Goal: Entertainment & Leisure: Browse casually

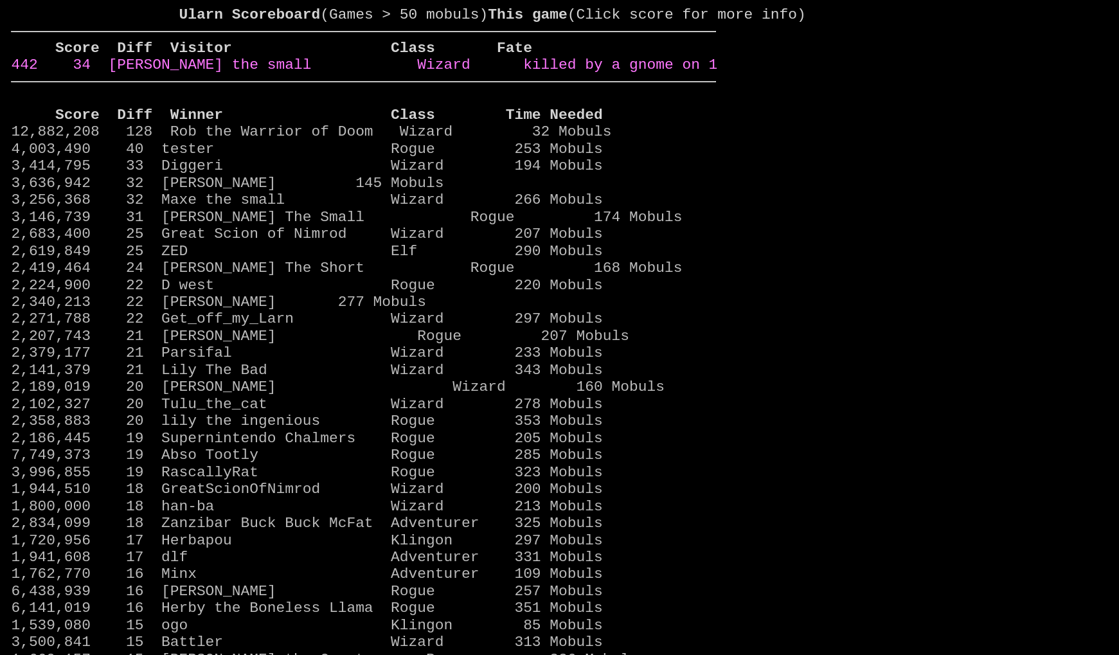
click at [628, 73] on link "442 34 Maxe the small Wizard killed by a gnome on 1" at bounding box center [364, 65] width 706 height 17
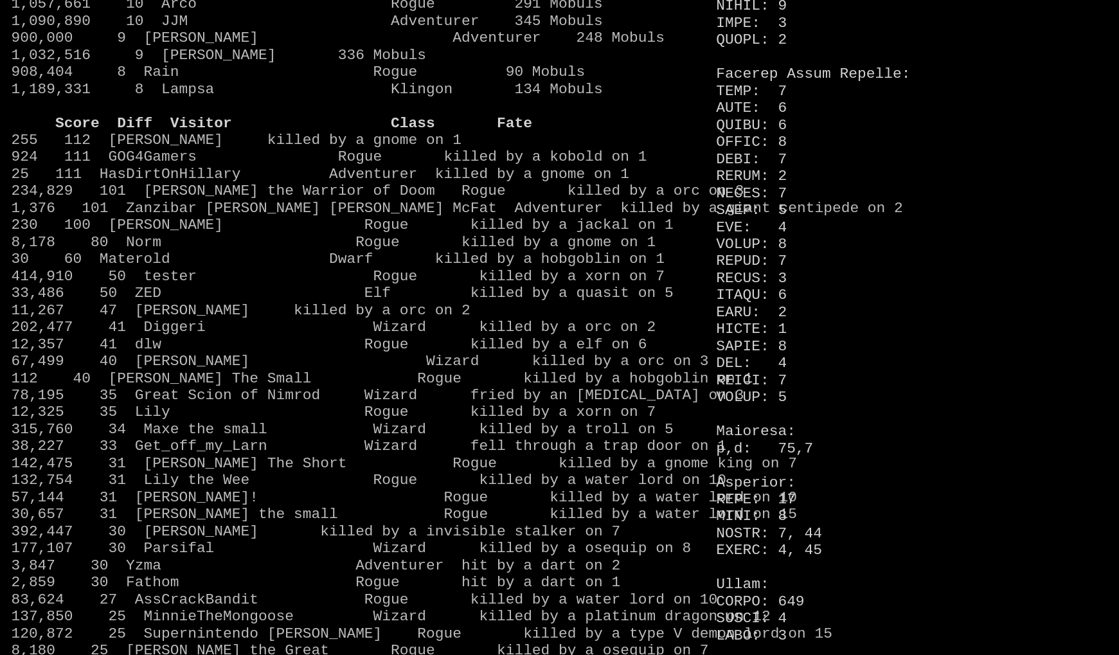
scroll to position [1252, 0]
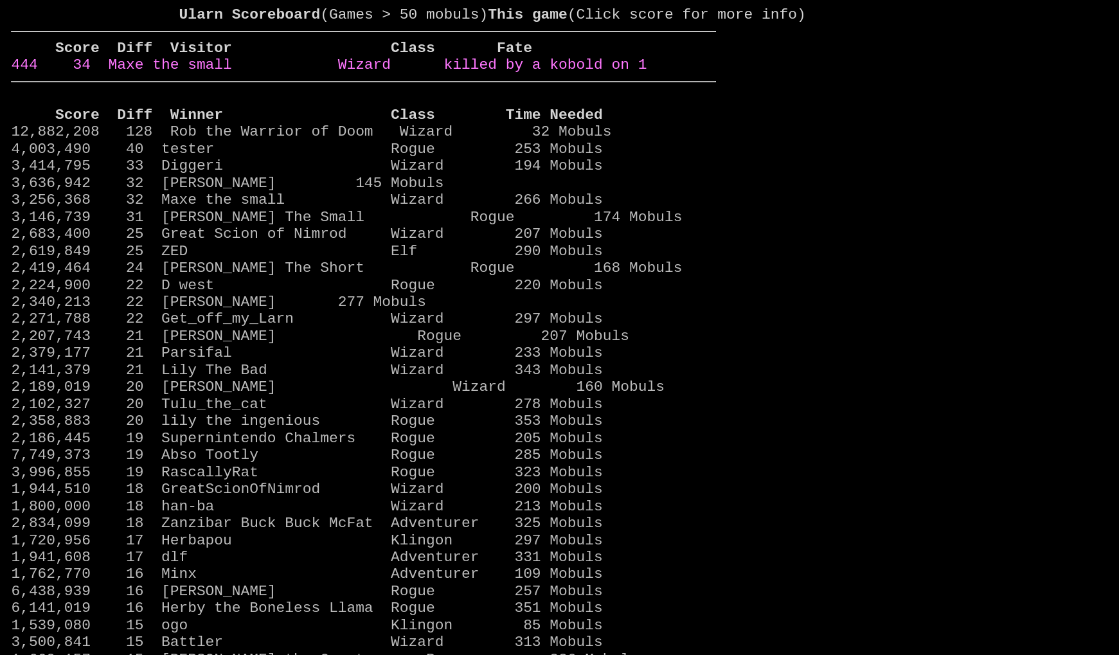
click at [634, 73] on link "444 34 Maxe the small Wizard killed by a kobold on 1" at bounding box center [329, 65] width 636 height 17
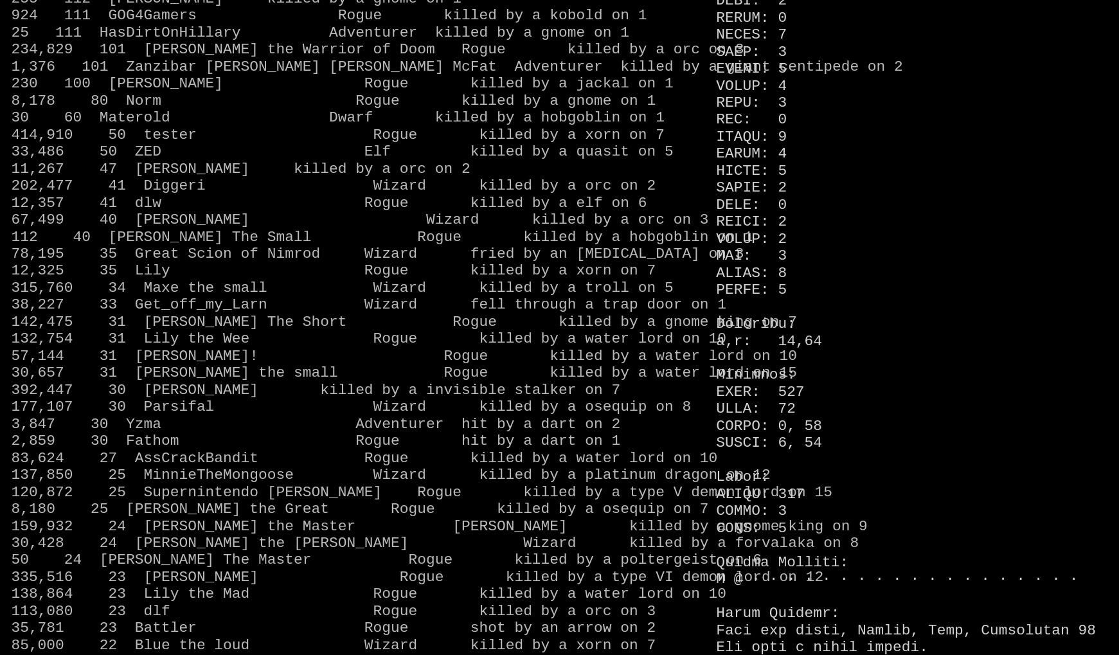
scroll to position [1389, 0]
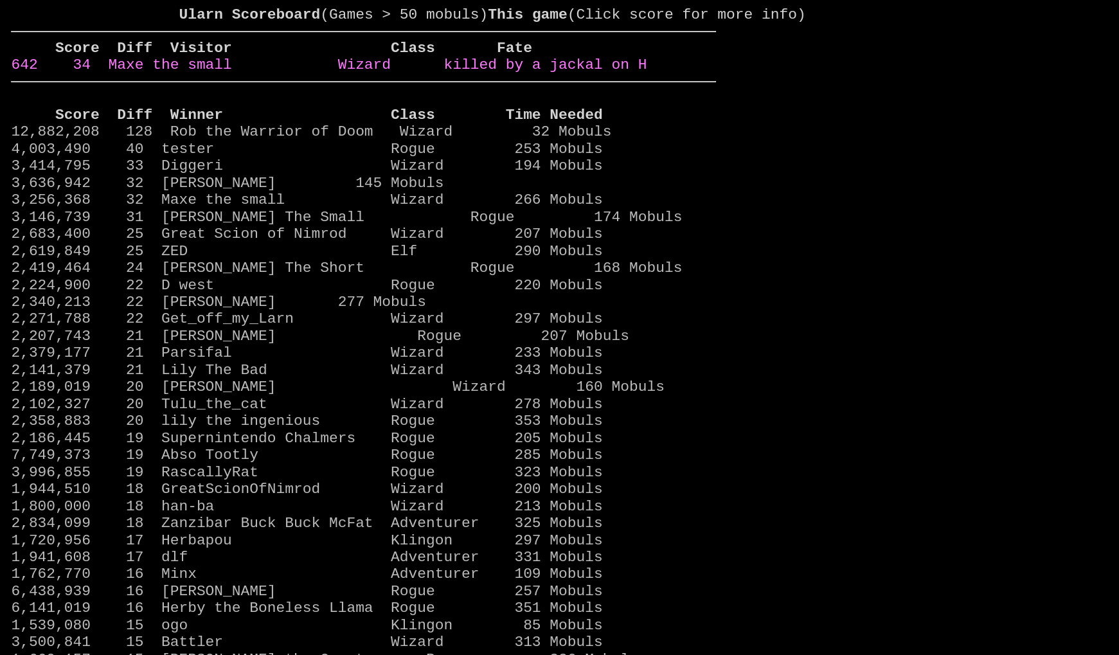
click at [632, 73] on link "642 34 Maxe the small Wizard killed by a jackal on H" at bounding box center [329, 65] width 636 height 17
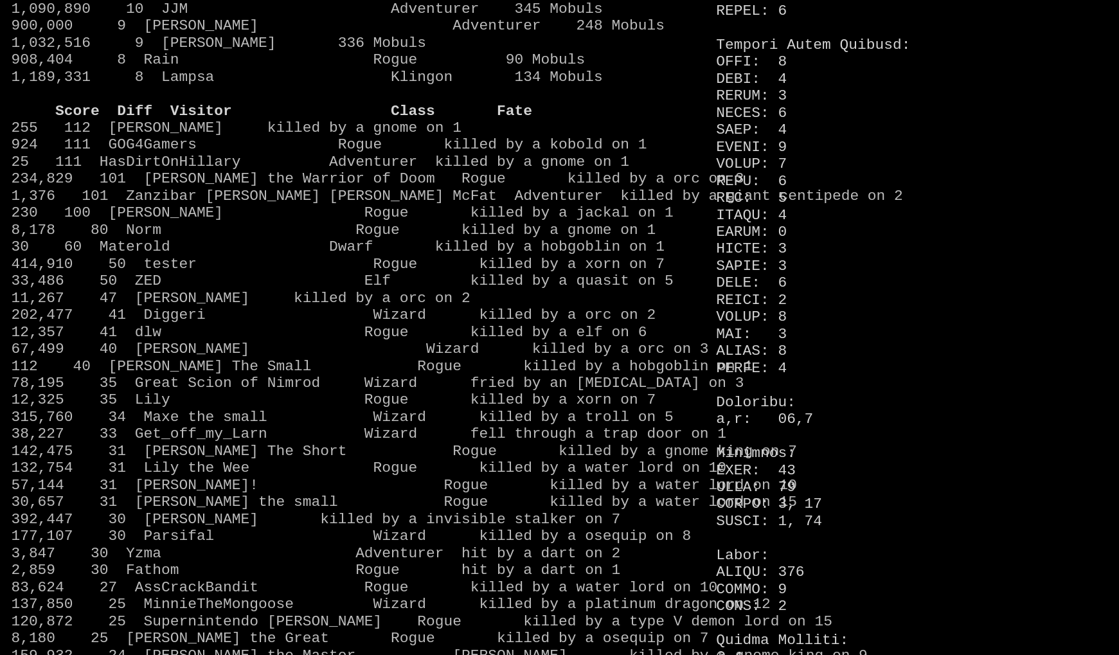
scroll to position [1225, 0]
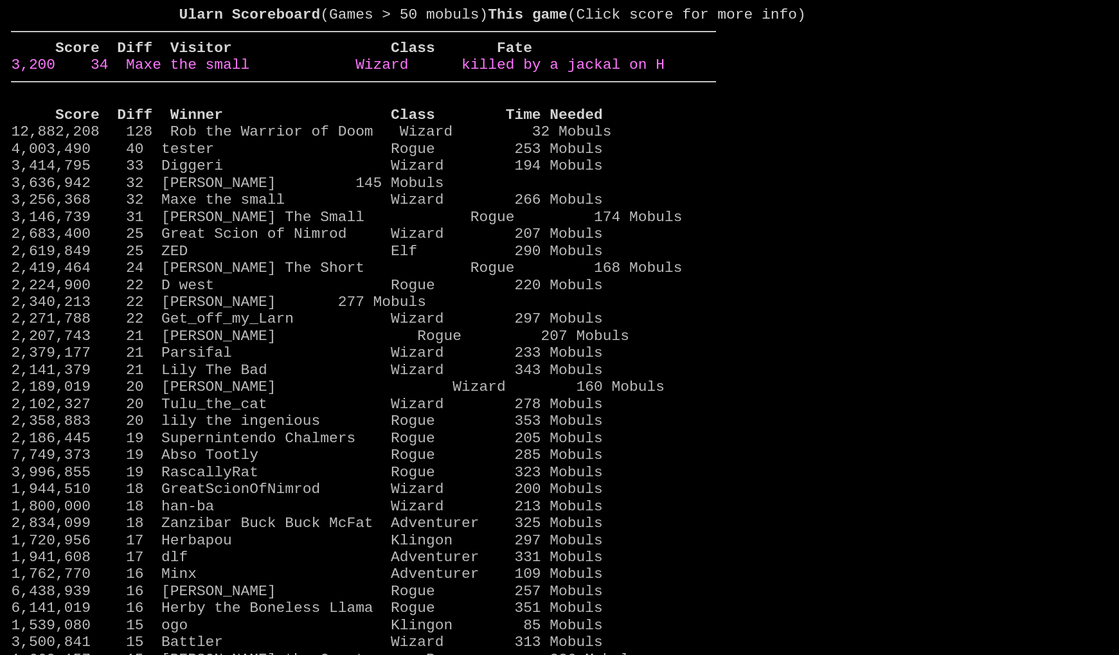
click at [621, 73] on link "3,200 34 Maxe the small Wizard killed by a jackal on H" at bounding box center [338, 65] width 654 height 17
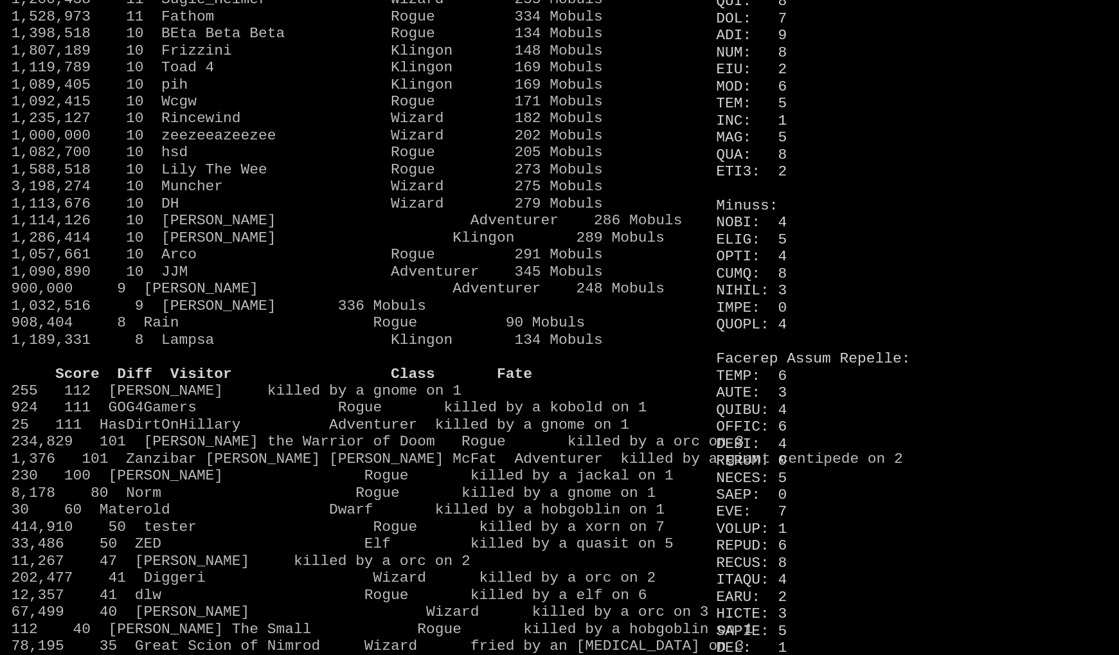
scroll to position [1001, 0]
